Goal: Browse casually

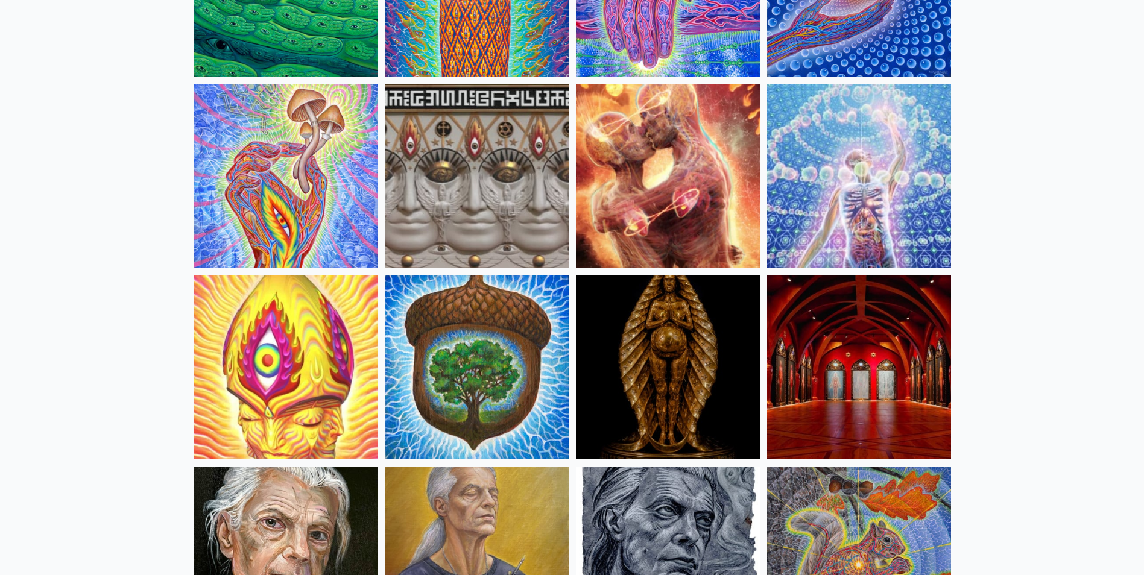
scroll to position [121, 0]
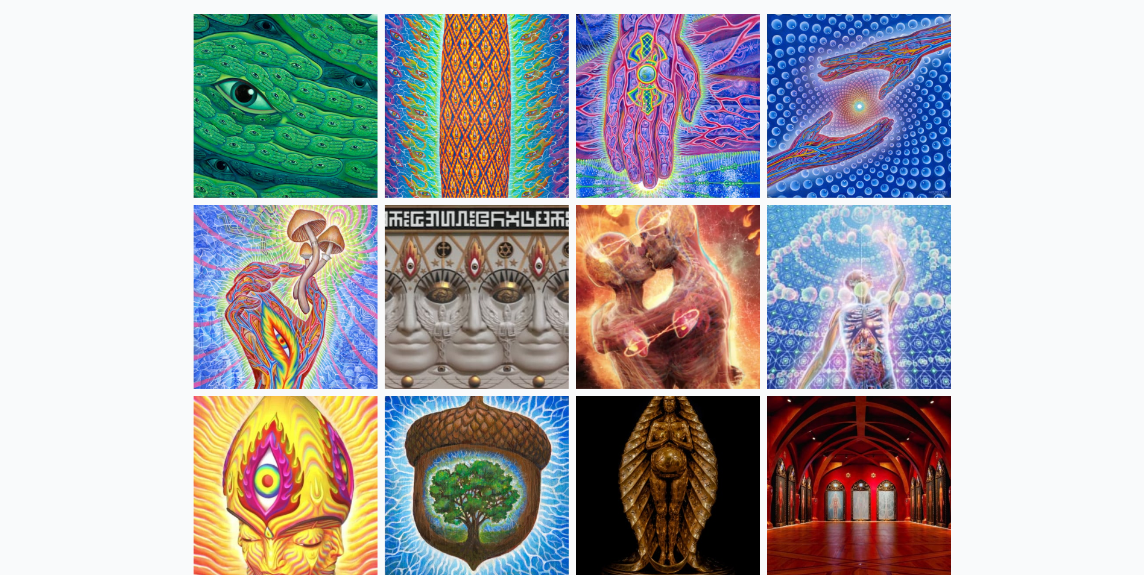
click at [347, 241] on img at bounding box center [286, 297] width 184 height 184
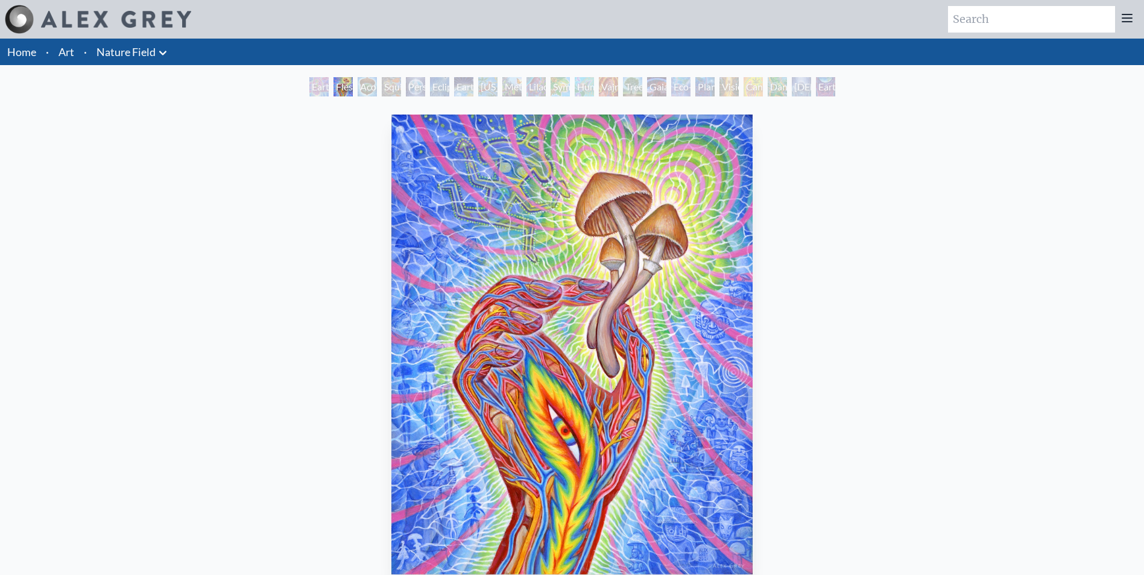
click at [364, 83] on div "Acorn Dream" at bounding box center [367, 86] width 19 height 19
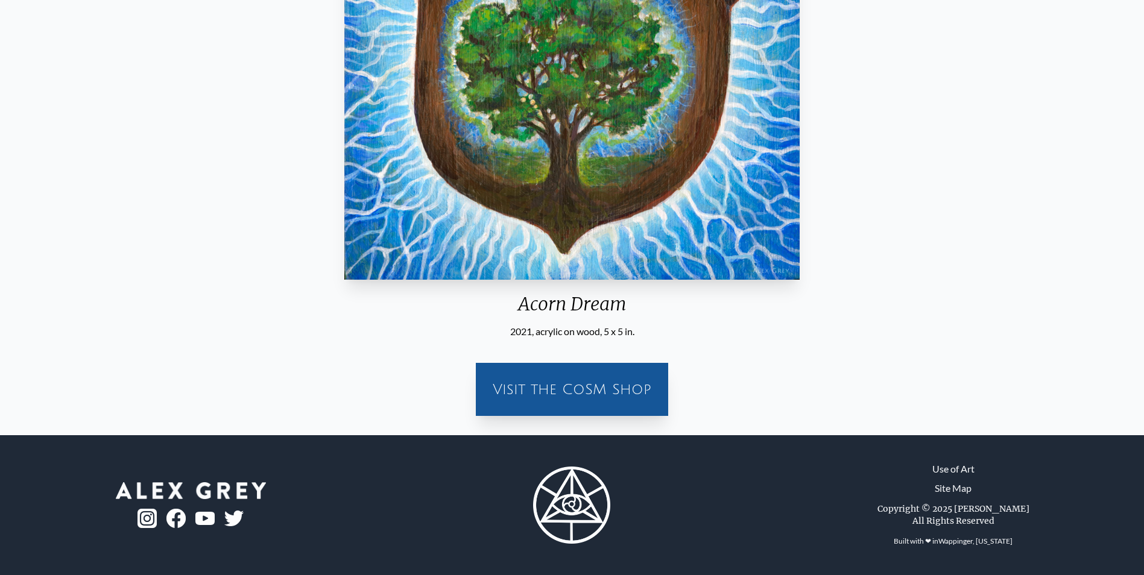
scroll to position [54, 0]
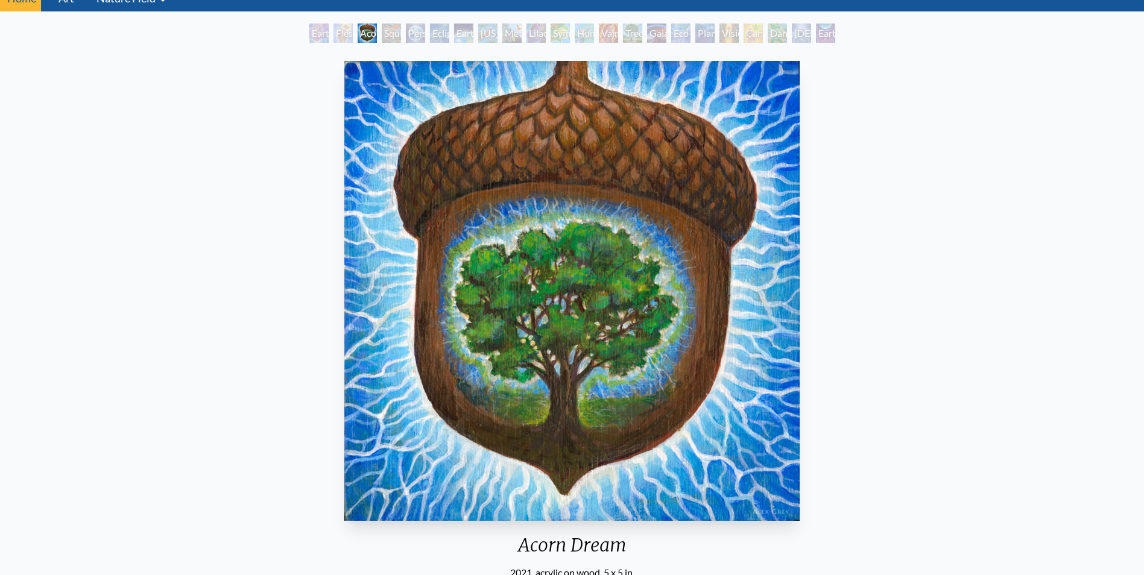
click at [671, 40] on div "Eco-Atlas" at bounding box center [680, 33] width 19 height 19
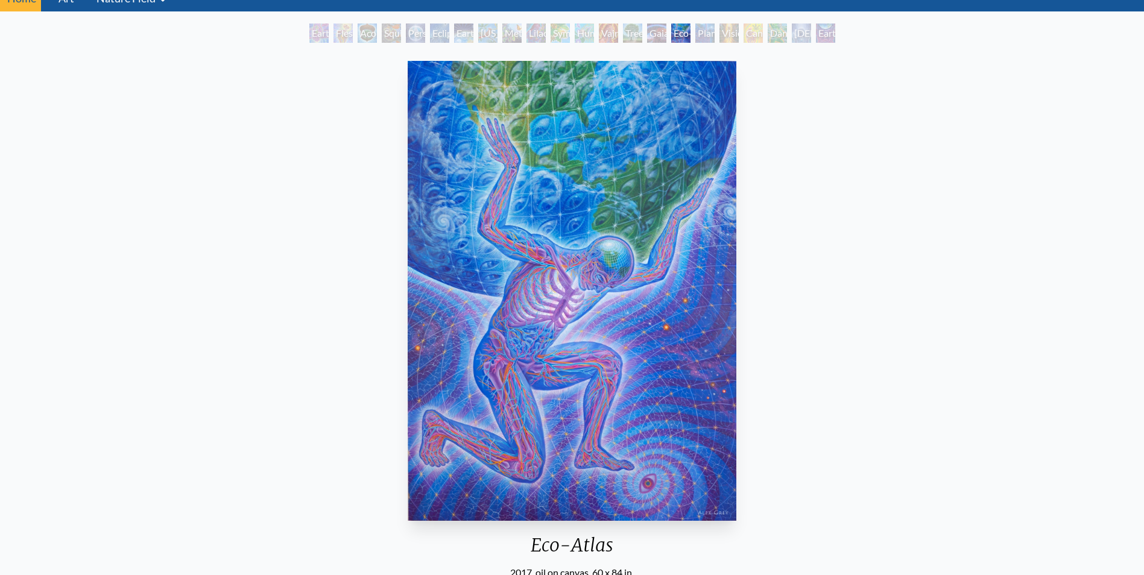
scroll to position [0, 0]
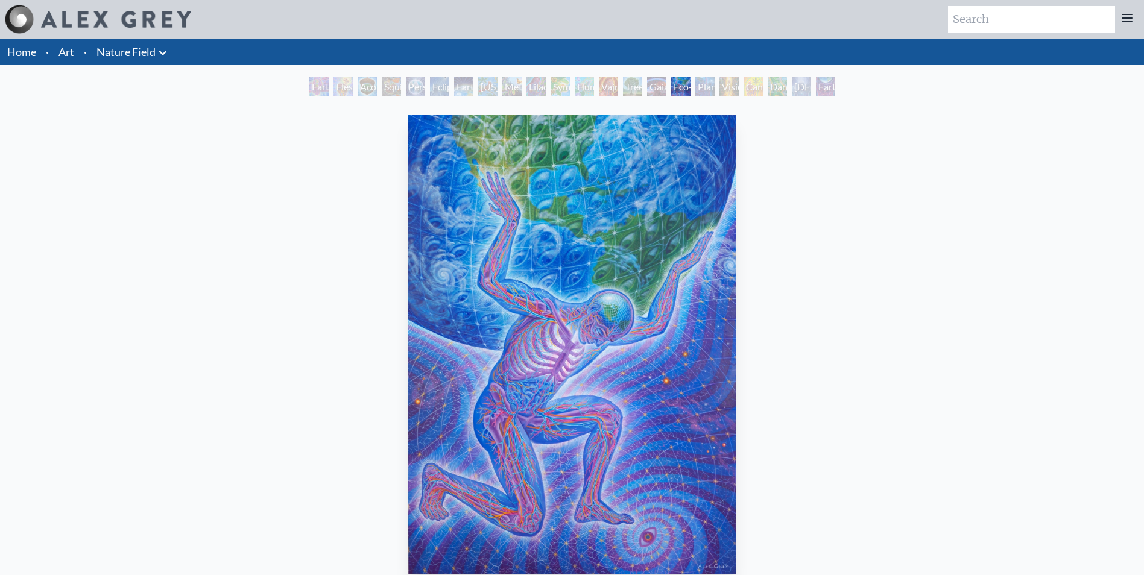
scroll to position [241, 0]
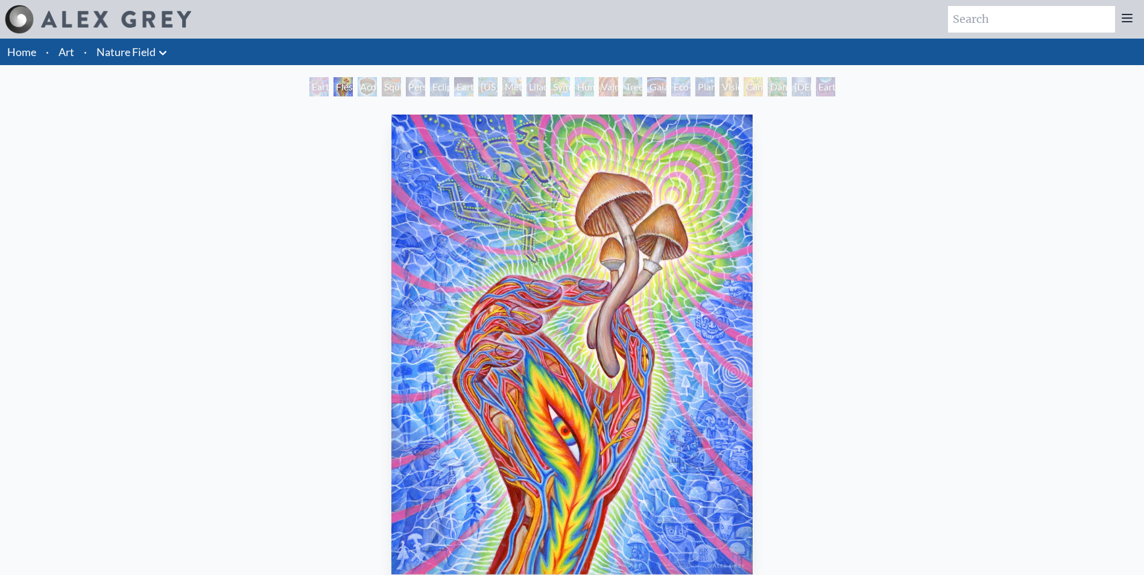
click at [97, 20] on img at bounding box center [116, 19] width 150 height 17
